Goal: Task Accomplishment & Management: Use online tool/utility

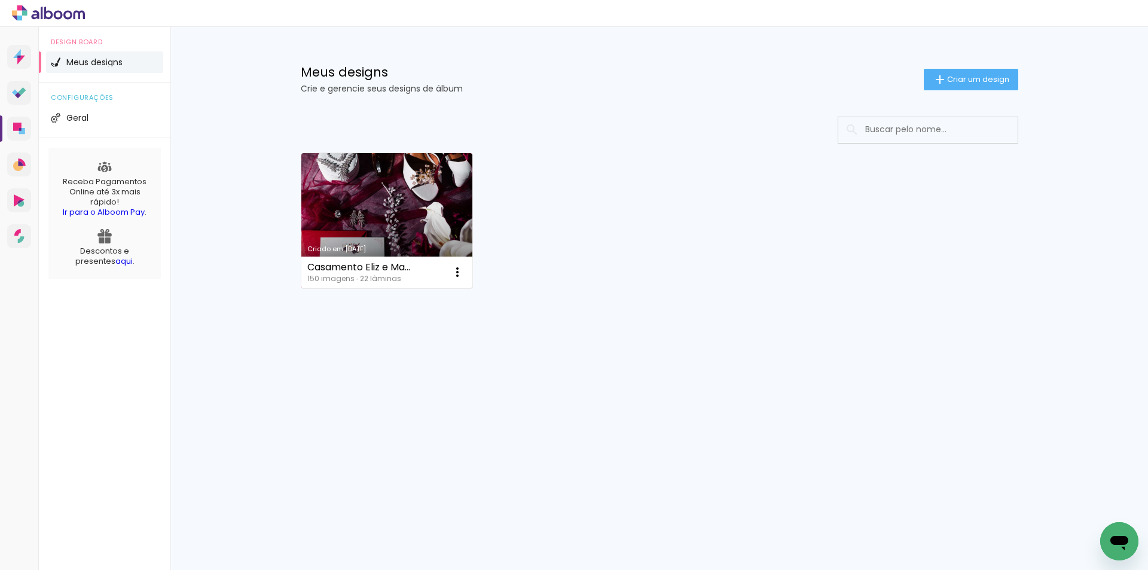
click at [370, 207] on link "Criado em [DATE]" at bounding box center [387, 220] width 172 height 135
